Goal: Task Accomplishment & Management: Manage account settings

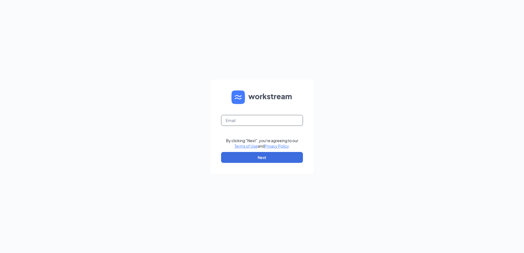
click at [241, 120] on input "text" at bounding box center [262, 120] width 82 height 11
type input "david@cfadalycity.com"
click at [268, 158] on button "Next" at bounding box center [262, 157] width 82 height 11
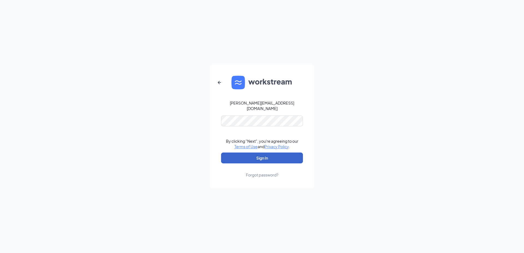
click at [278, 155] on button "Sign In" at bounding box center [262, 158] width 82 height 11
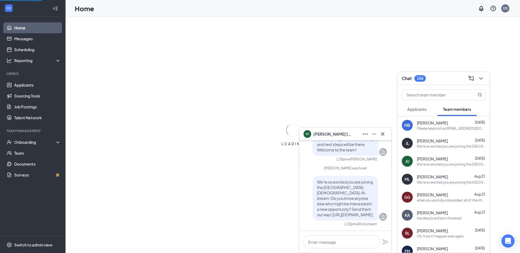
click at [382, 134] on button at bounding box center [382, 134] width 9 height 9
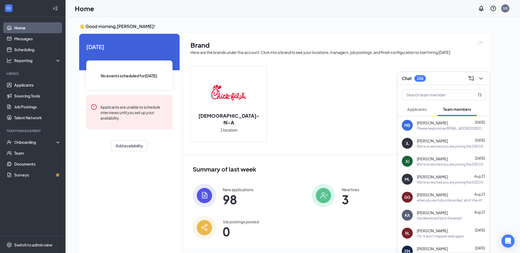
click at [451, 129] on div "Please respond via [EMAIL_ADDRESS][DOMAIN_NAME] by 5pm [DATE] if you are still …" at bounding box center [451, 128] width 68 height 5
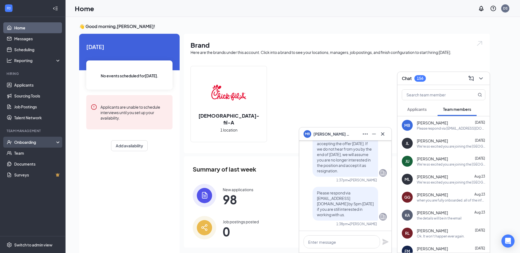
click at [26, 145] on div "Onboarding" at bounding box center [35, 142] width 42 height 5
click at [41, 157] on link "Overview" at bounding box center [37, 153] width 47 height 11
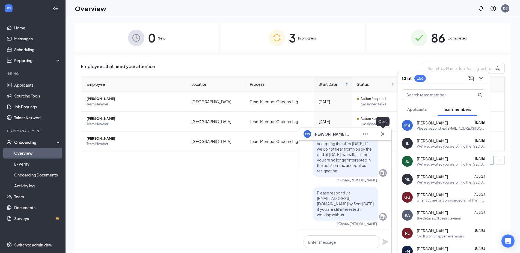
click at [382, 133] on icon "Cross" at bounding box center [382, 134] width 7 height 7
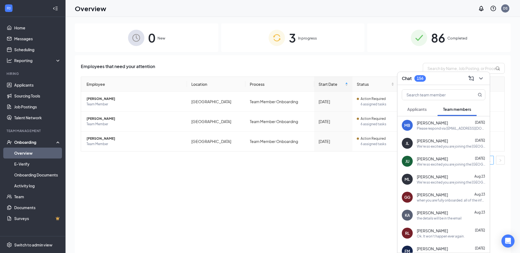
click at [485, 78] on div "Chat 156" at bounding box center [443, 78] width 92 height 13
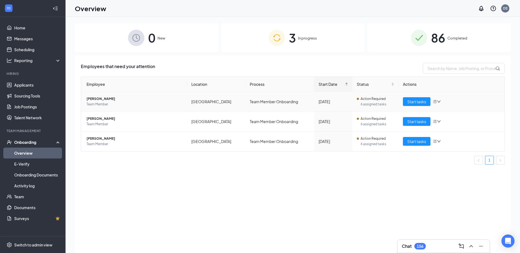
click at [438, 103] on icon "down" at bounding box center [439, 102] width 4 height 4
click at [464, 138] on div "Remove from onboarding" at bounding box center [465, 136] width 59 height 5
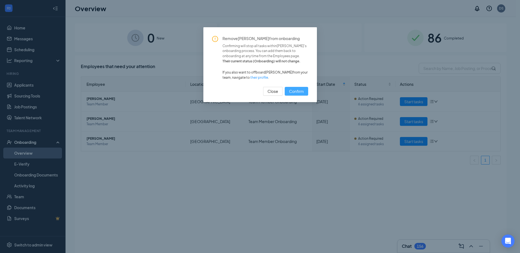
click at [300, 94] on span "Confirm" at bounding box center [296, 91] width 15 height 6
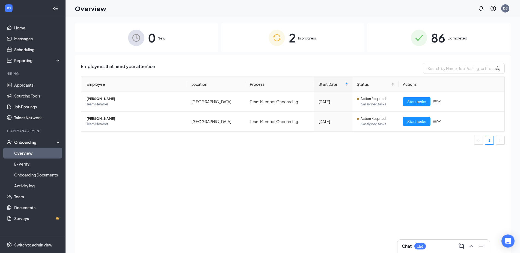
click at [224, 203] on div "Employees that need your attention Employee Location Process Start Date Status …" at bounding box center [293, 161] width 436 height 212
